Goal: Entertainment & Leisure: Consume media (video, audio)

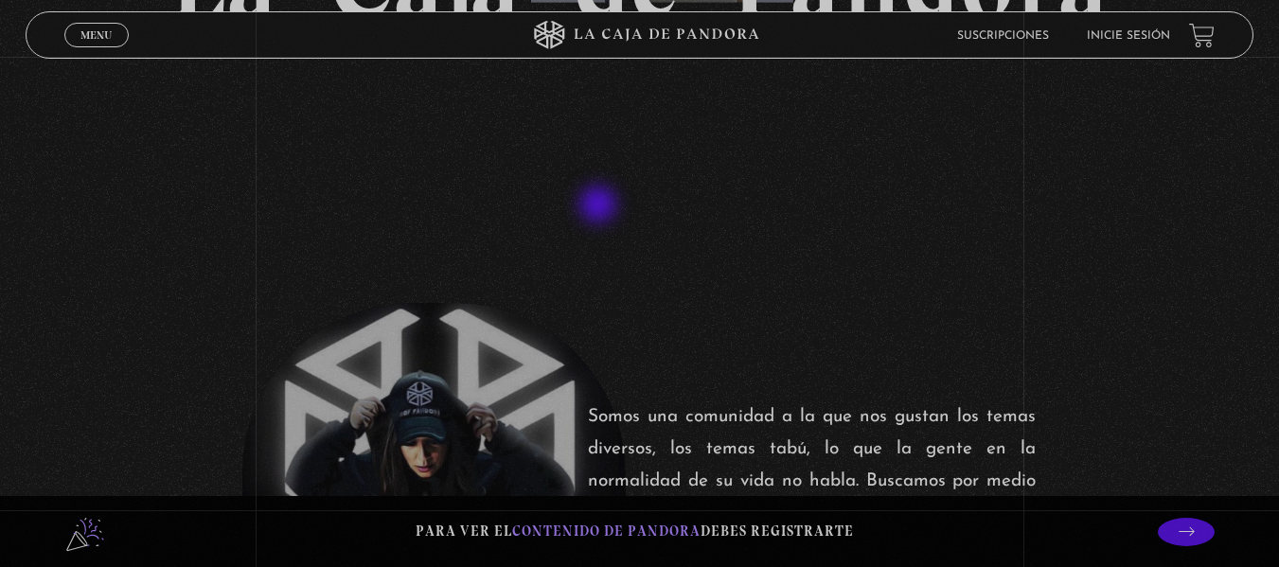
scroll to position [189, 0]
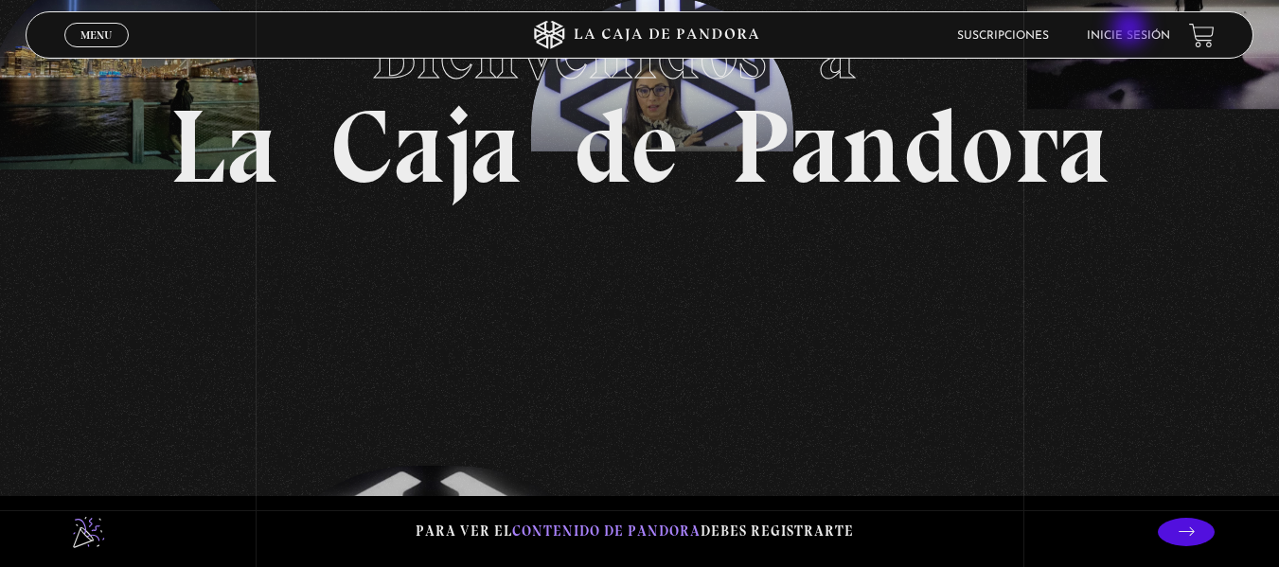
click at [1134, 28] on li "Inicie sesión" at bounding box center [1128, 35] width 83 height 29
click at [1149, 28] on li "Inicie sesión" at bounding box center [1128, 35] width 83 height 29
click at [1135, 33] on link "Inicie sesión" at bounding box center [1128, 35] width 83 height 11
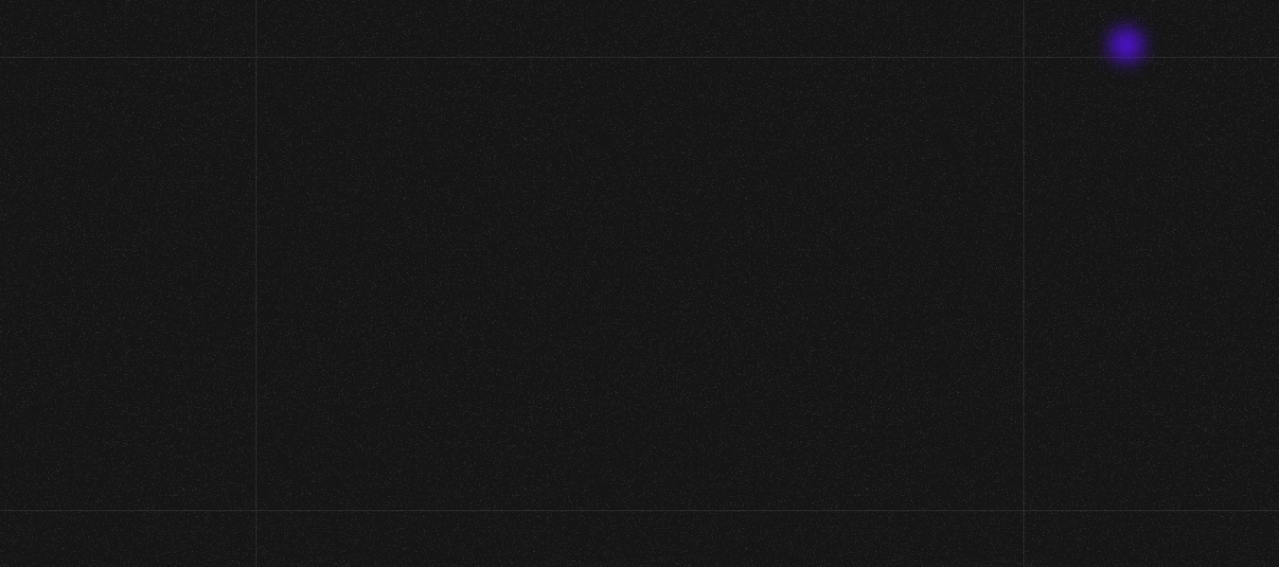
scroll to position [258, 0]
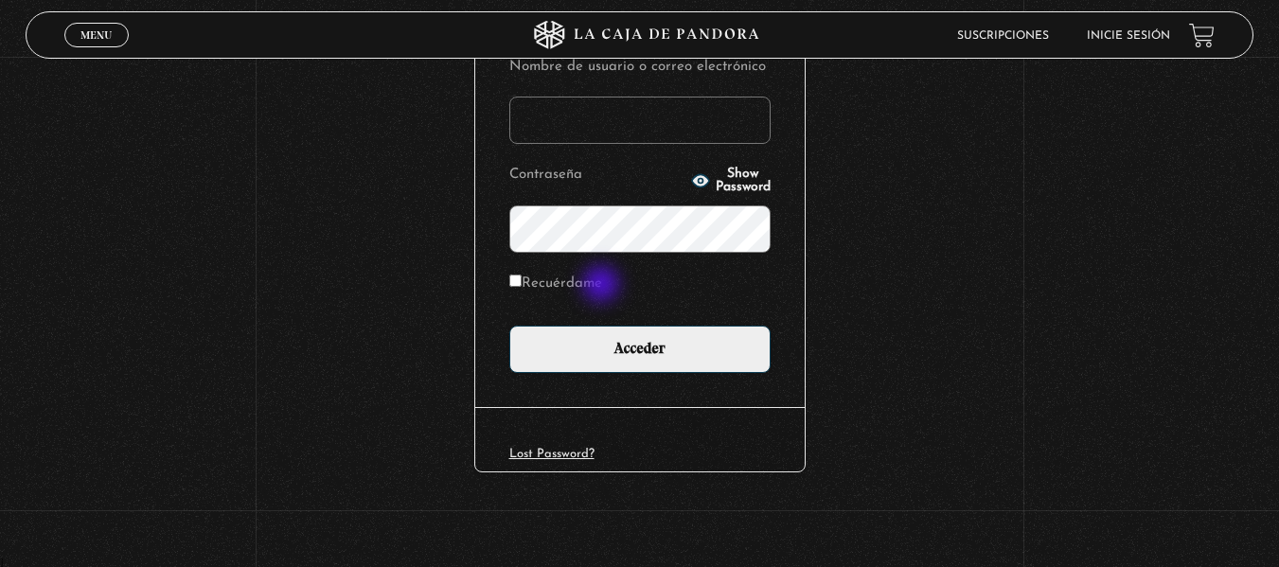
type input "johana07c@gmail.com"
click at [602, 286] on label "Recuérdame" at bounding box center [555, 284] width 93 height 29
click at [522, 286] on input "Recuérdame" at bounding box center [515, 281] width 12 height 12
checkbox input "true"
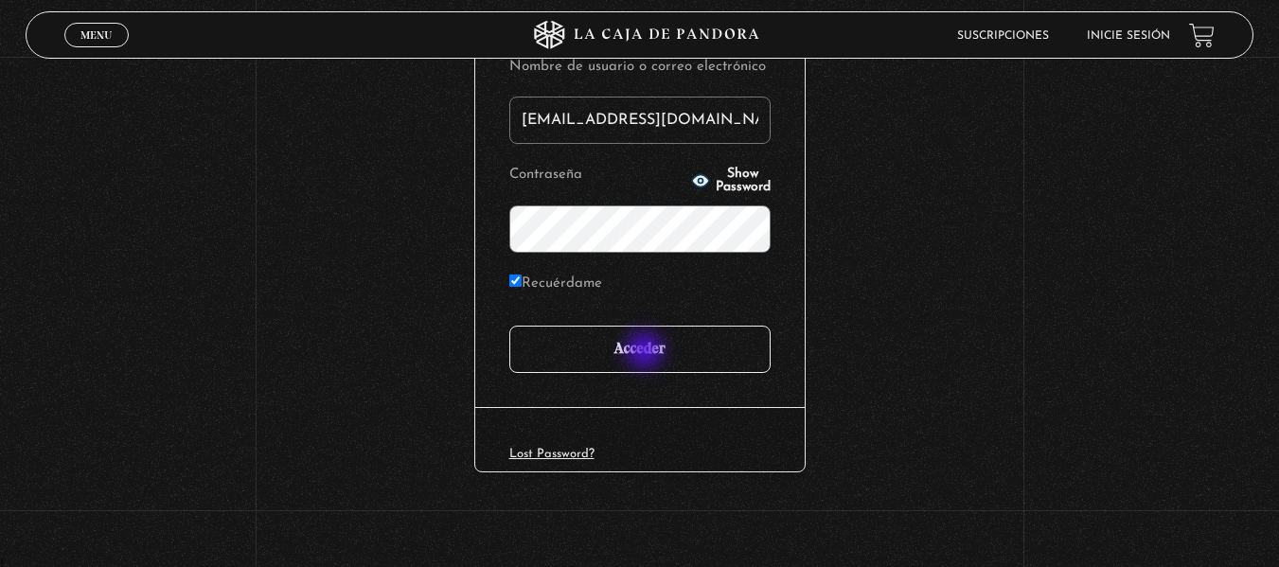
click at [647, 352] on input "Acceder" at bounding box center [639, 349] width 261 height 47
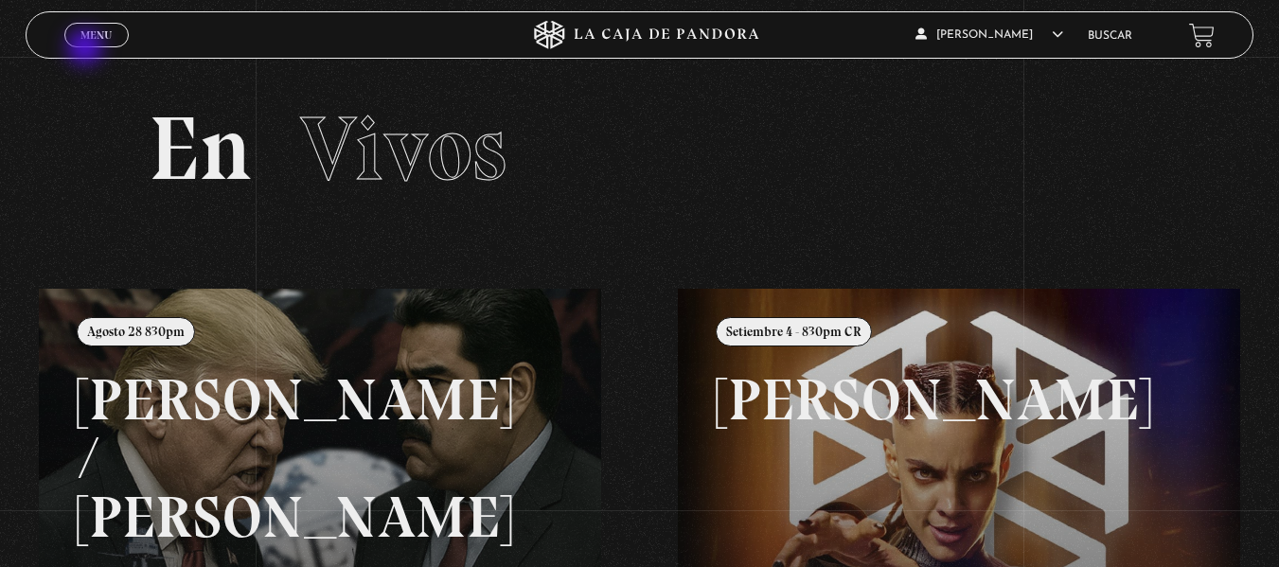
click at [87, 49] on div "Menu Cerrar" at bounding box center [255, 34] width 383 height 45
click at [82, 37] on span "Menu" at bounding box center [95, 34] width 31 height 11
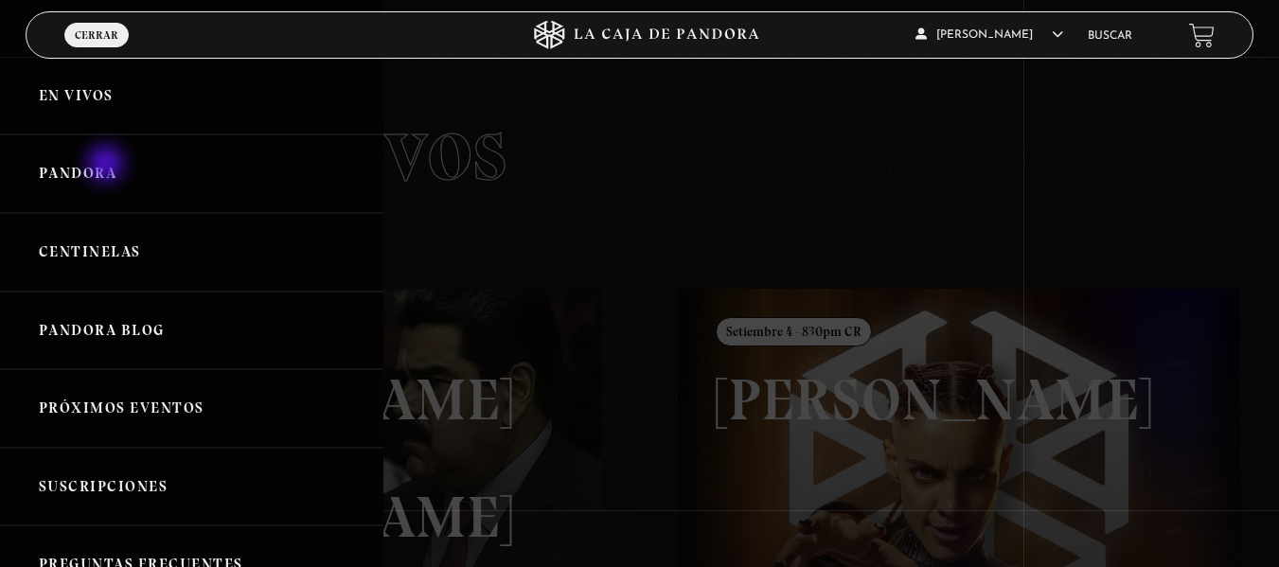
click at [108, 166] on link "Pandora" at bounding box center [191, 173] width 383 height 79
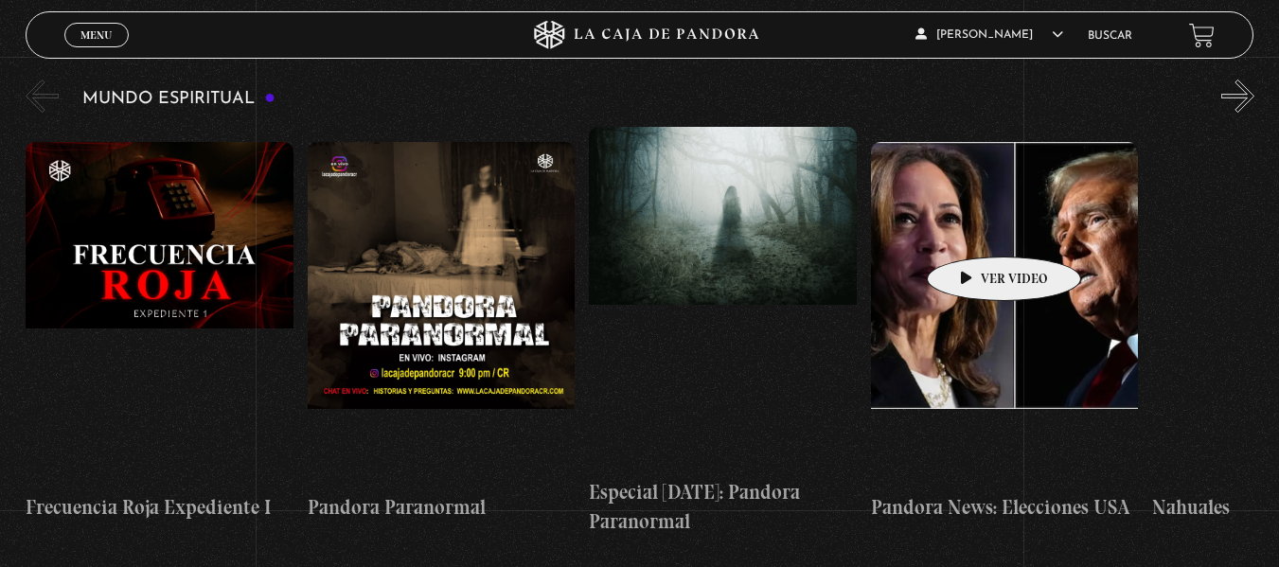
scroll to position [5585, 0]
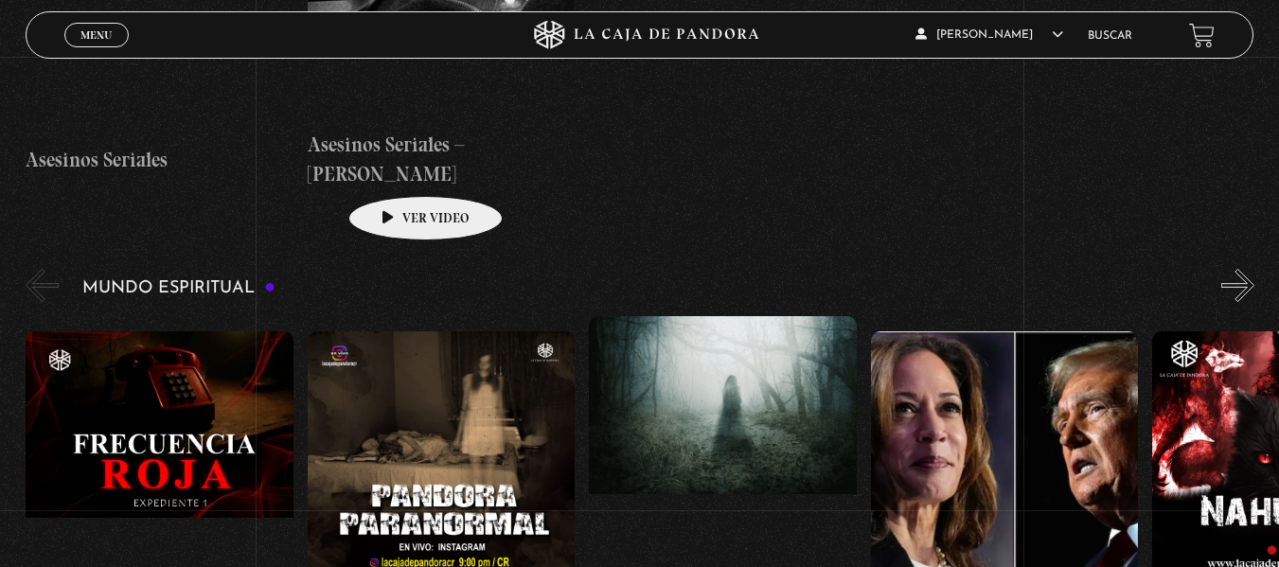
click at [396, 331] on figure at bounding box center [442, 501] width 268 height 341
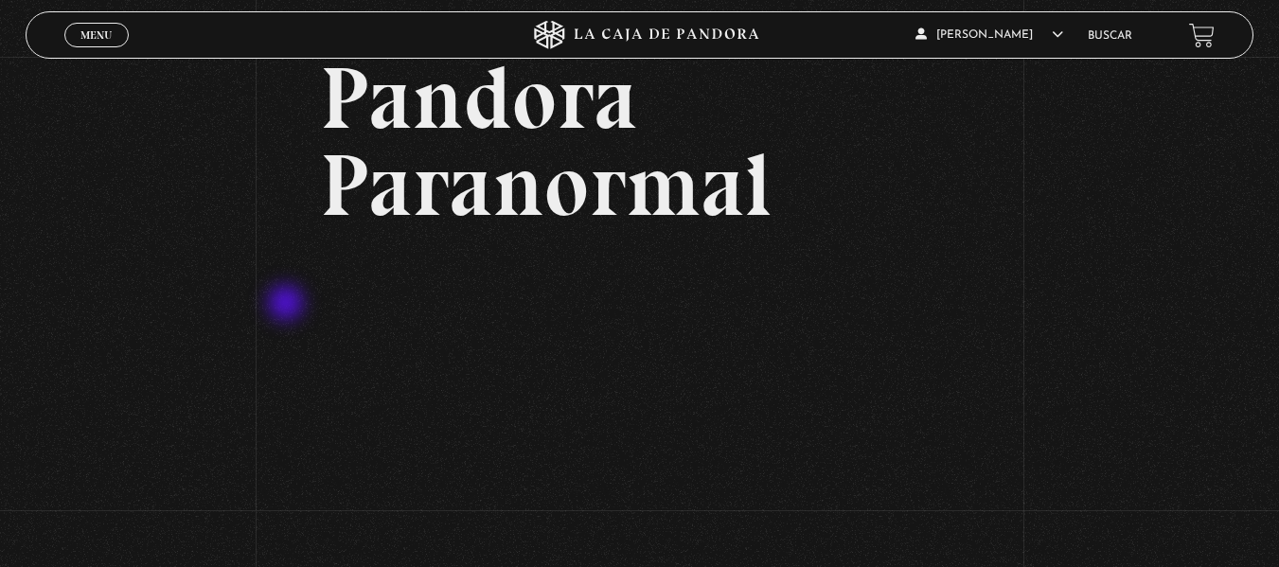
scroll to position [95, 0]
